Goal: Task Accomplishment & Management: Manage account settings

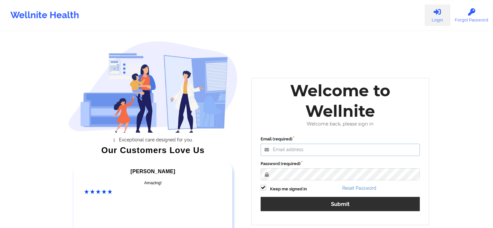
type input "[PERSON_NAME][EMAIL_ADDRESS][PERSON_NAME][DOMAIN_NAME]"
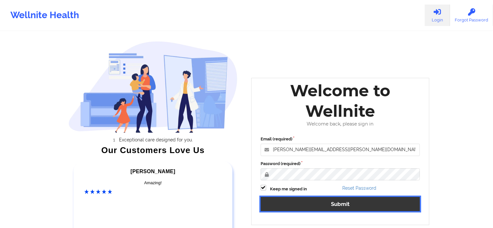
click at [287, 206] on button "Submit" at bounding box center [340, 204] width 159 height 14
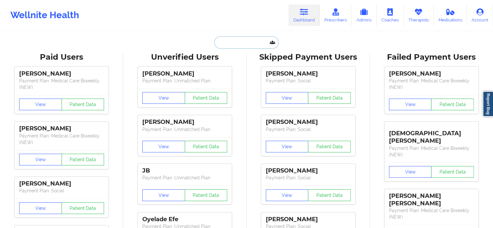
click at [252, 42] on input "text" at bounding box center [246, 42] width 64 height 12
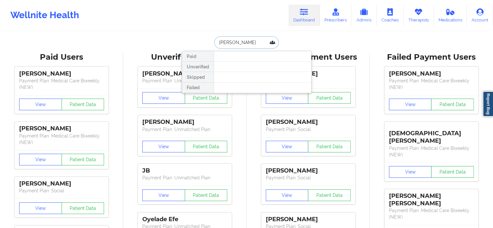
type input "[PERSON_NAME]"
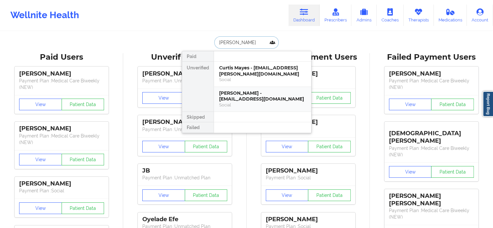
click at [251, 95] on div "[PERSON_NAME] - [EMAIL_ADDRESS][DOMAIN_NAME]" at bounding box center [262, 96] width 87 height 12
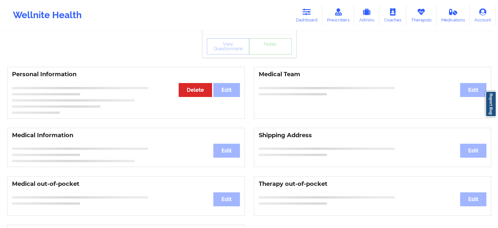
scroll to position [30, 0]
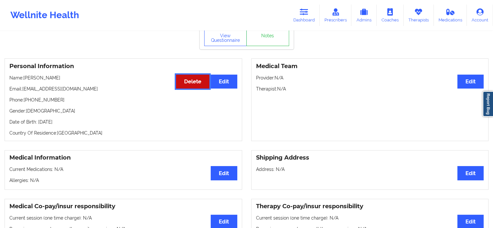
click at [187, 76] on button "Delete" at bounding box center [192, 82] width 33 height 14
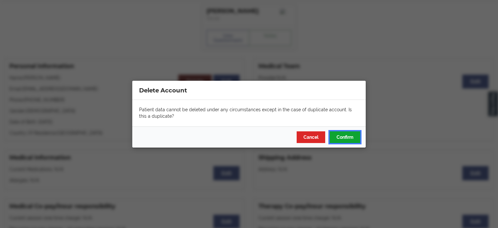
click at [351, 134] on button "Confirm" at bounding box center [345, 137] width 30 height 12
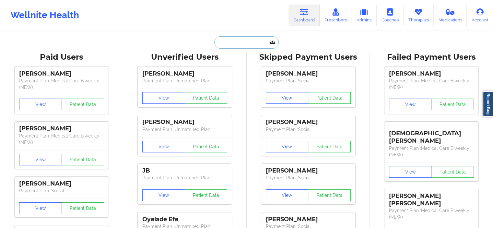
click at [258, 41] on input "text" at bounding box center [246, 42] width 64 height 12
paste input "John Arceneaux"
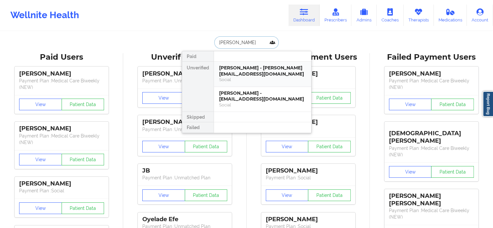
type input "John Arceneaux"
click at [265, 78] on div "Social" at bounding box center [262, 80] width 87 height 6
